Goal: Task Accomplishment & Management: Manage account settings

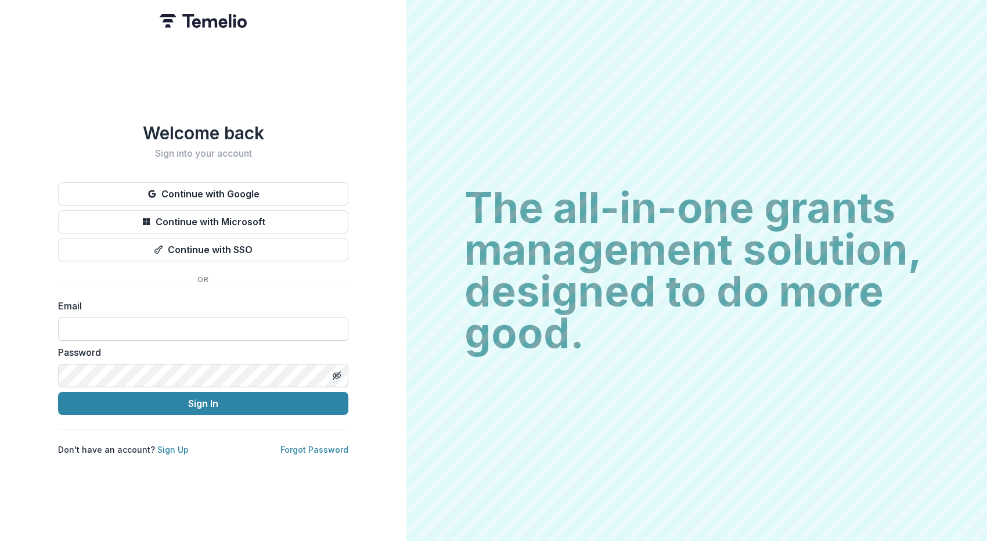
click at [236, 320] on input at bounding box center [203, 328] width 290 height 23
type input "**********"
click at [338, 372] on line "Toggle password visibility" at bounding box center [336, 375] width 7 height 7
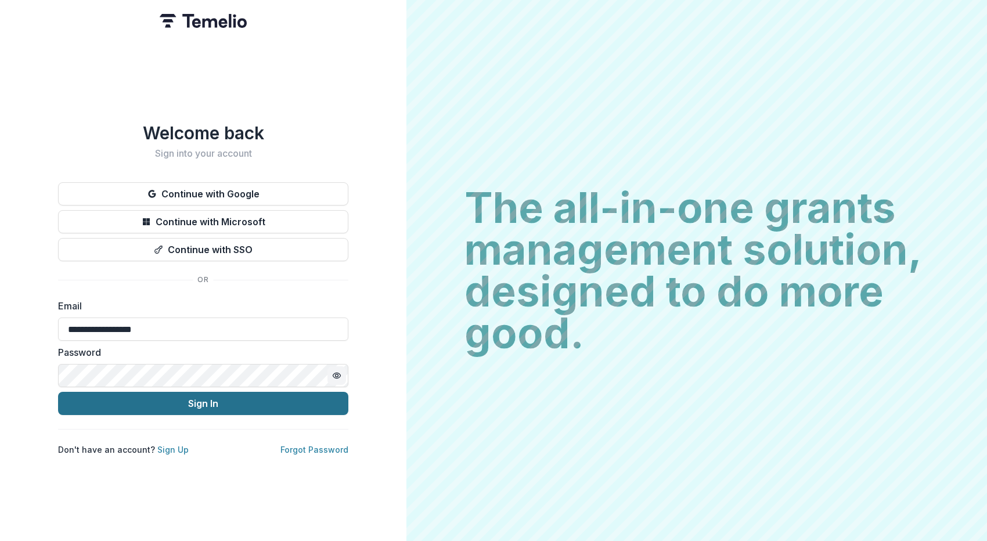
click at [268, 400] on button "Sign In" at bounding box center [203, 403] width 290 height 23
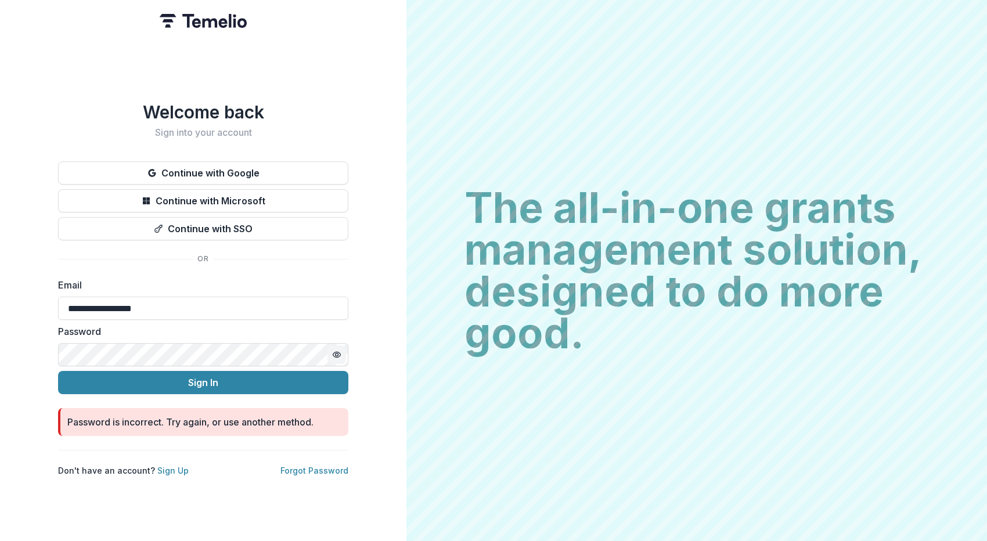
click at [20, 358] on div "**********" at bounding box center [203, 270] width 406 height 541
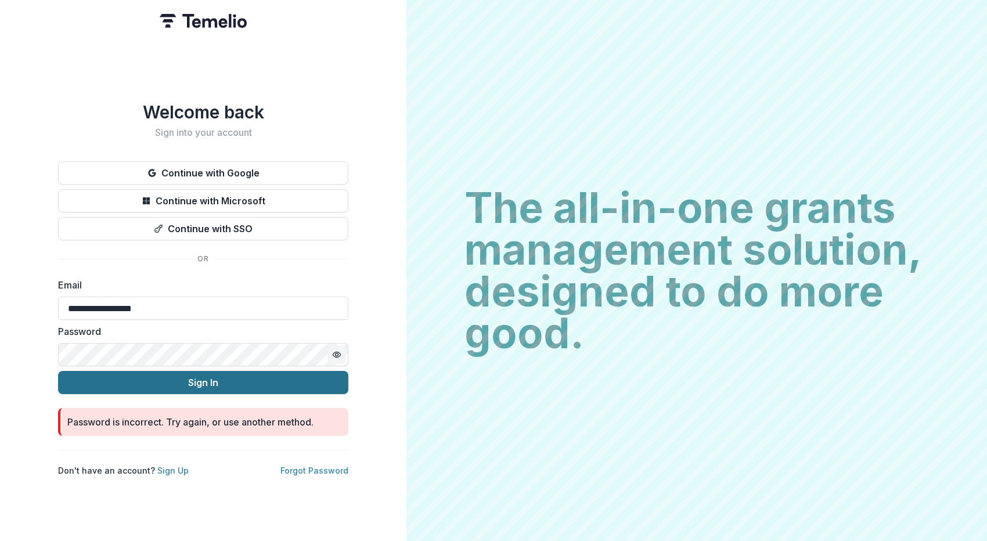
click at [99, 375] on button "Sign In" at bounding box center [203, 382] width 290 height 23
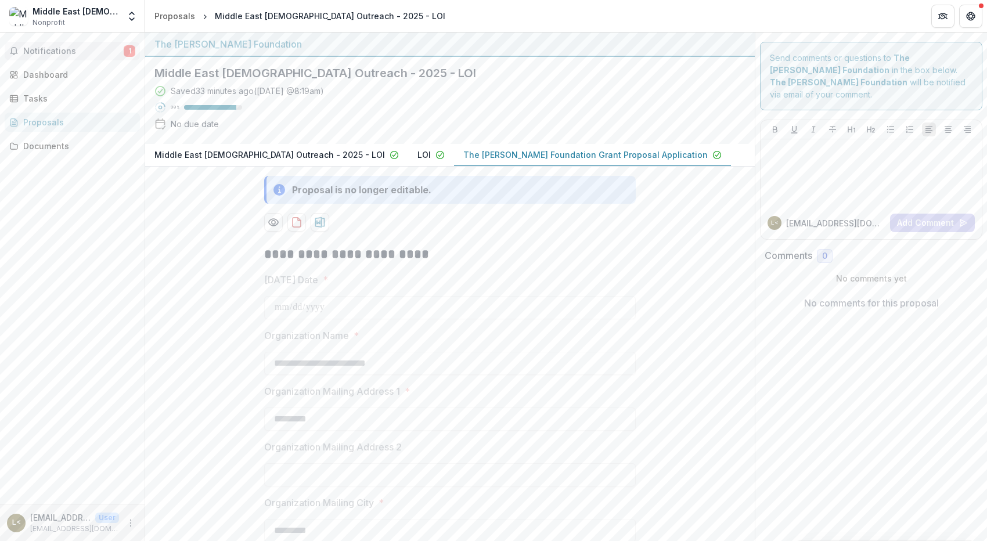
click at [52, 48] on span "Notifications" at bounding box center [73, 51] width 100 height 10
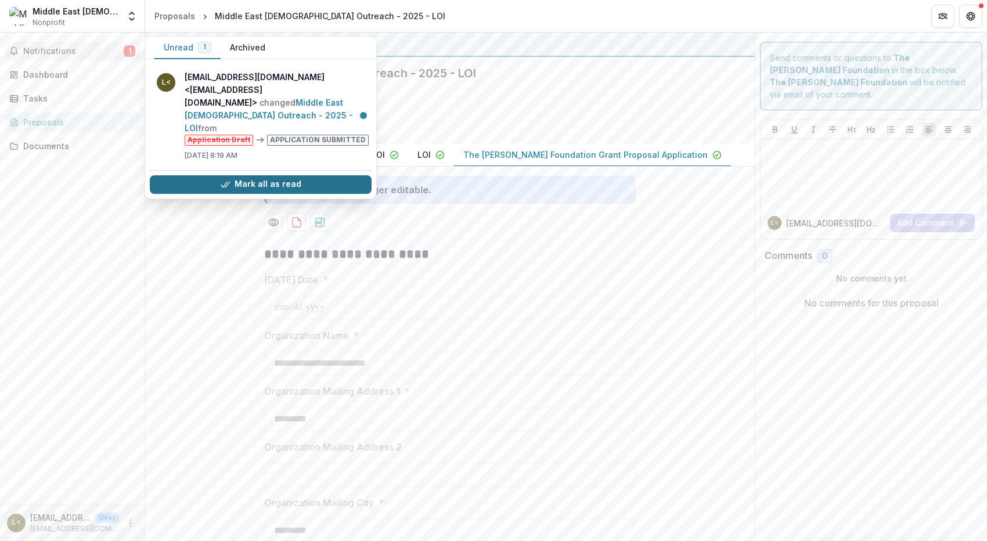
click at [261, 175] on button "Mark all as read" at bounding box center [261, 184] width 222 height 19
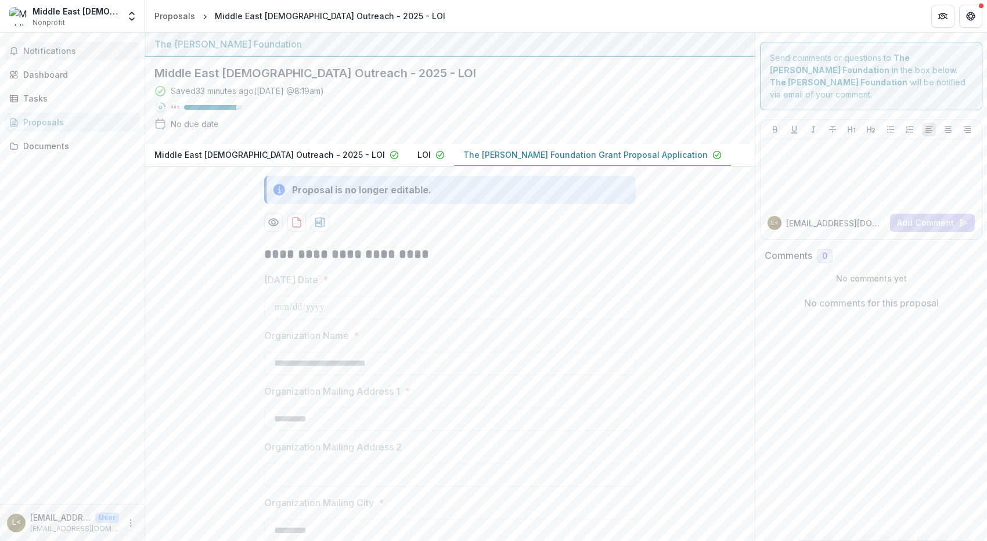
click at [519, 94] on div "Saved 33 minutes ago ( Today @ 8:19am ) 90 % No due date" at bounding box center [440, 110] width 572 height 50
click at [972, 15] on icon "Get Help" at bounding box center [973, 16] width 2 height 3
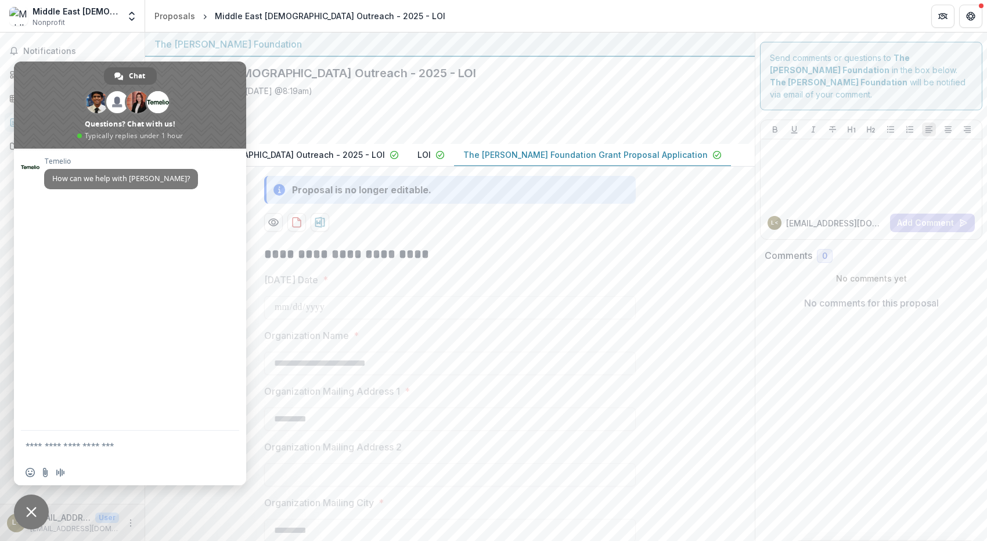
click at [33, 507] on span "Close chat" at bounding box center [31, 512] width 10 height 10
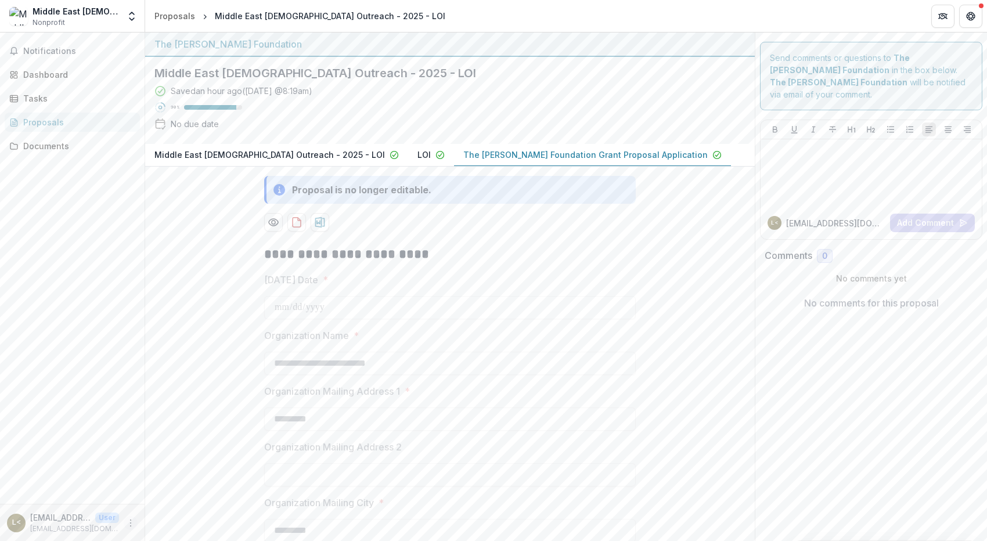
click at [127, 520] on icon "More" at bounding box center [130, 522] width 9 height 9
click at [175, 519] on button "Logout" at bounding box center [207, 517] width 124 height 19
